Goal: Task Accomplishment & Management: Use online tool/utility

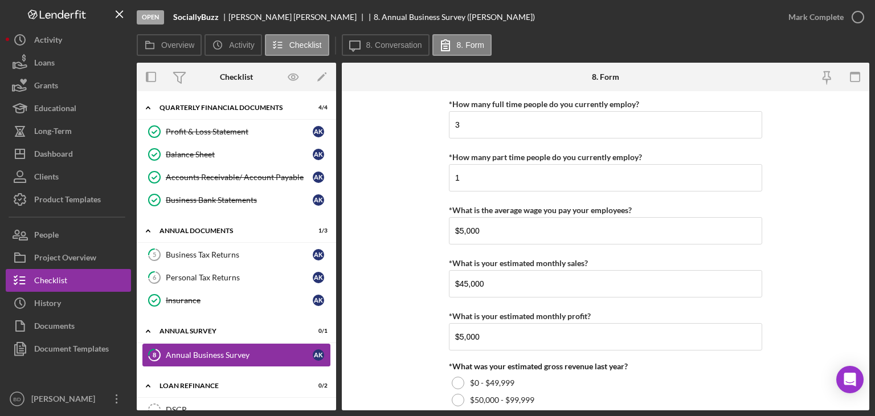
scroll to position [465, 0]
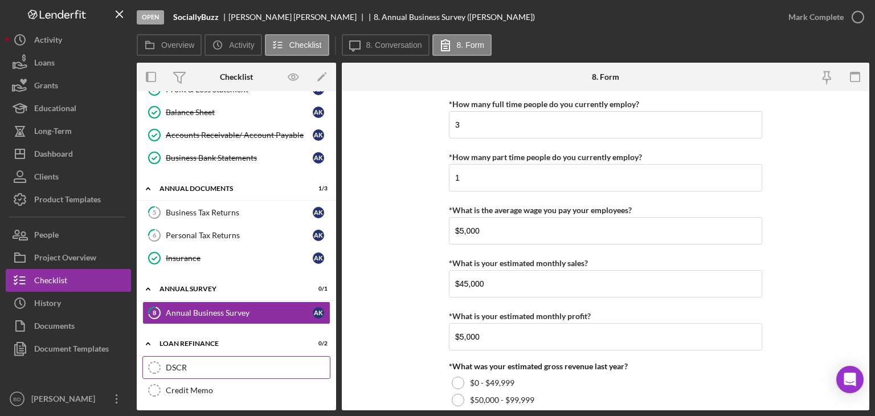
click at [191, 363] on div "DSCR" at bounding box center [248, 367] width 164 height 9
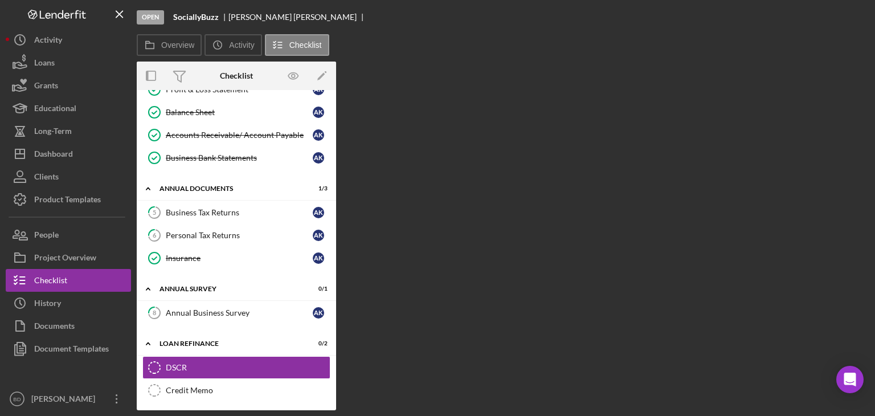
scroll to position [42, 0]
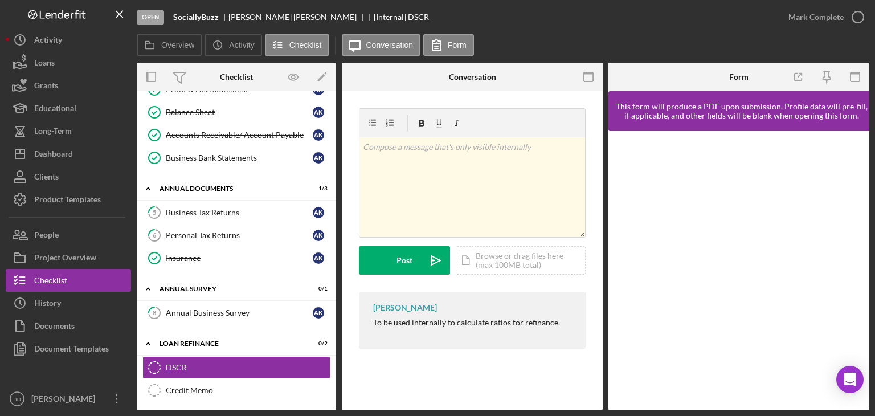
click at [693, 406] on div at bounding box center [738, 270] width 261 height 279
click at [194, 386] on div "Credit Memo" at bounding box center [248, 390] width 164 height 9
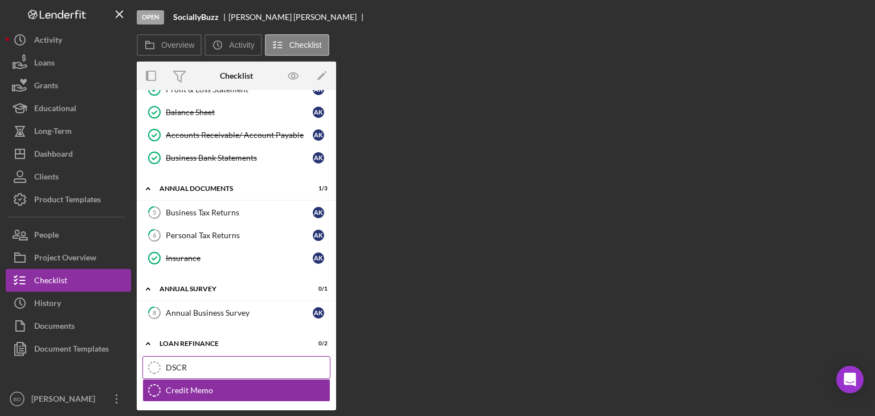
scroll to position [42, 0]
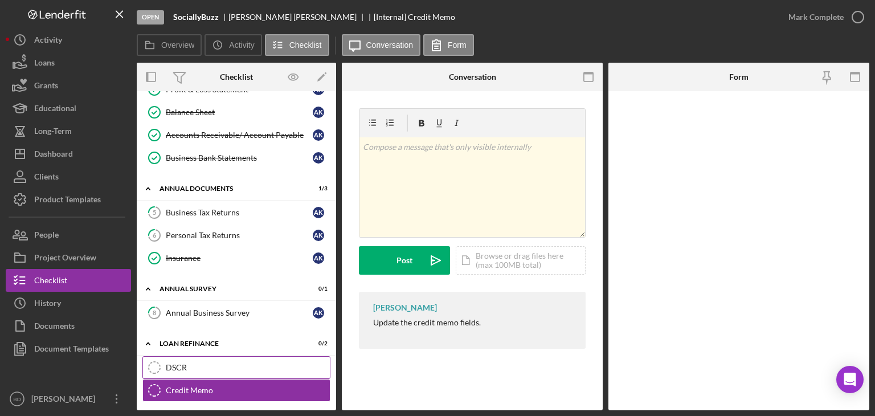
click at [203, 363] on div "DSCR" at bounding box center [248, 367] width 164 height 9
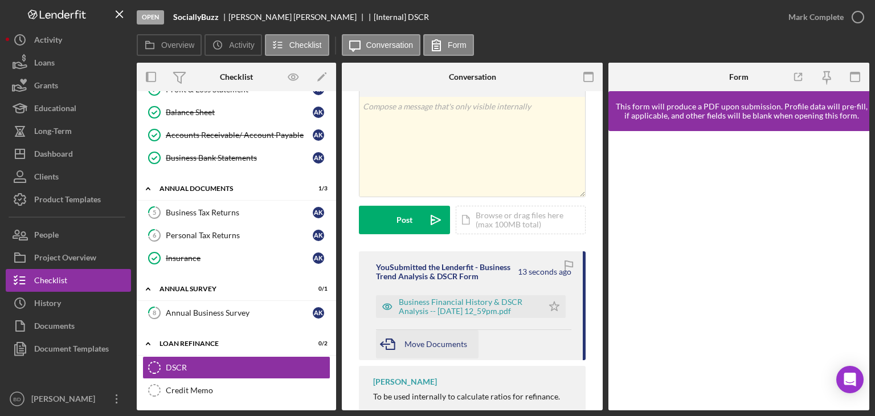
scroll to position [57, 0]
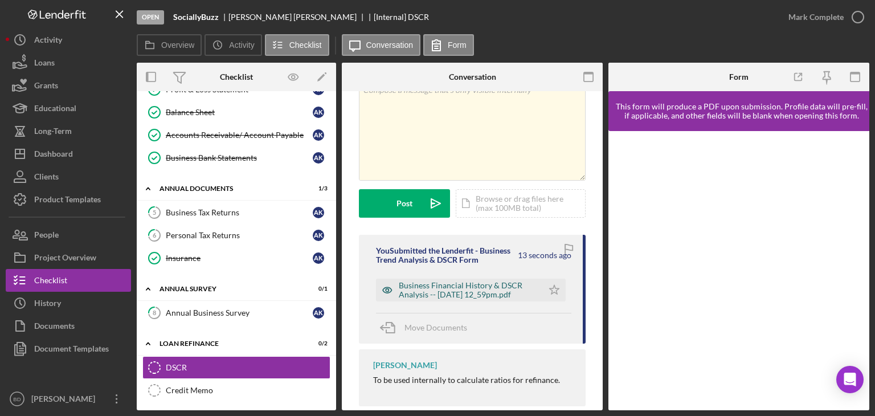
click at [380, 284] on icon "button" at bounding box center [387, 289] width 23 height 23
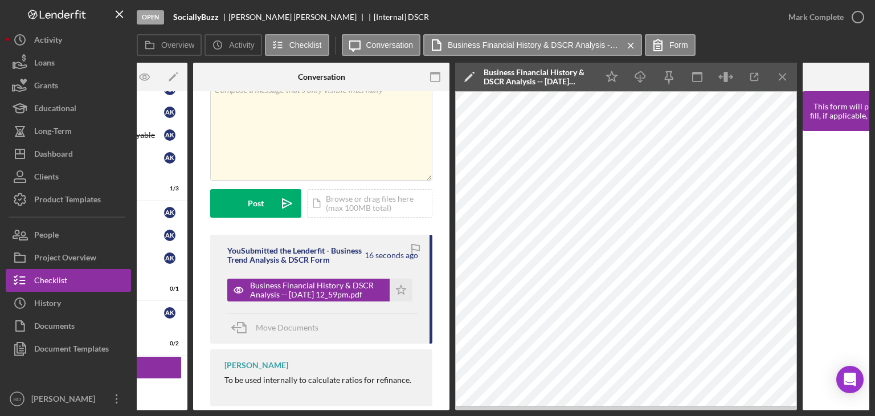
scroll to position [0, 153]
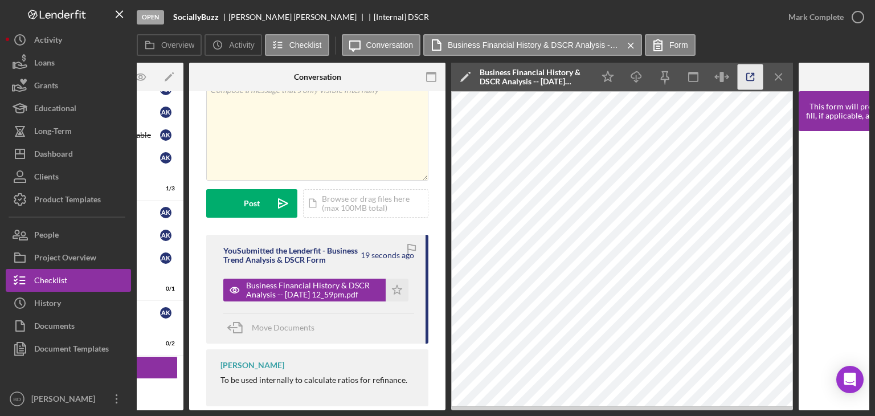
click at [745, 76] on icon "button" at bounding box center [750, 77] width 26 height 26
